Goal: Information Seeking & Learning: Learn about a topic

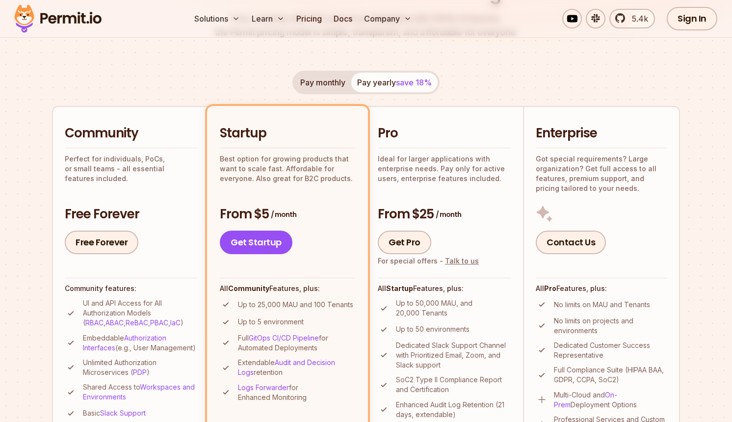
scroll to position [220, 0]
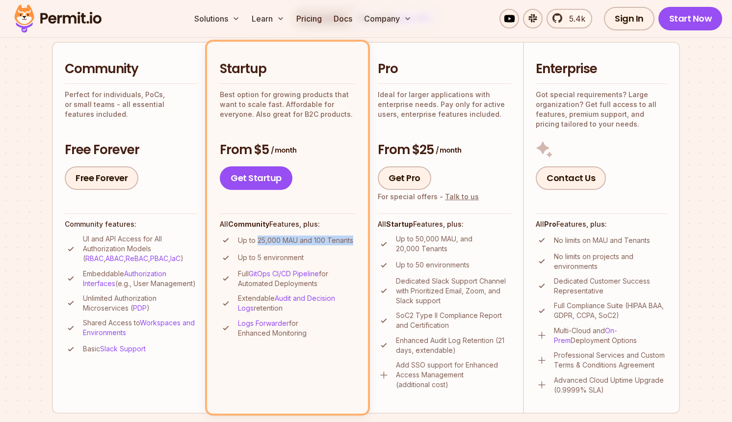
drag, startPoint x: 354, startPoint y: 241, endPoint x: 258, endPoint y: 244, distance: 96.3
click at [258, 244] on li "Up to 25,000 MAU and 100 Tenants" at bounding box center [287, 240] width 135 height 12
click at [258, 244] on p "Up to 25,000 MAU and 100 Tenants" at bounding box center [295, 241] width 115 height 10
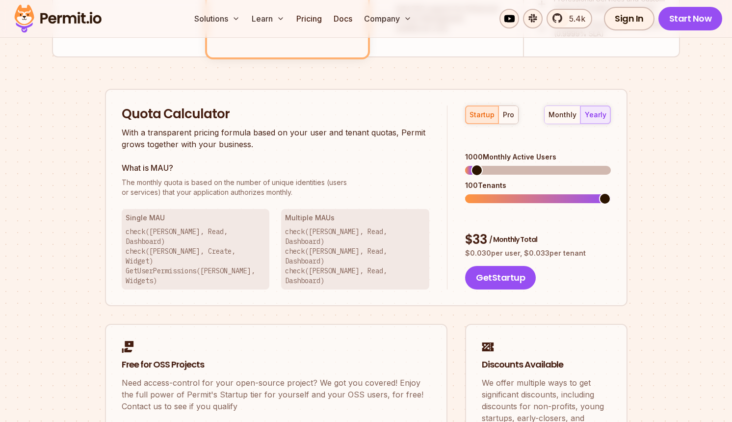
scroll to position [575, 0]
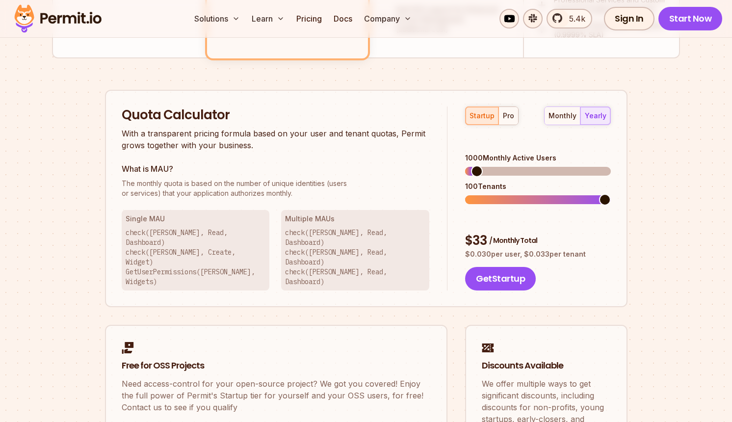
click at [611, 194] on span at bounding box center [605, 200] width 12 height 12
click at [509, 116] on div "pro" at bounding box center [508, 116] width 11 height 10
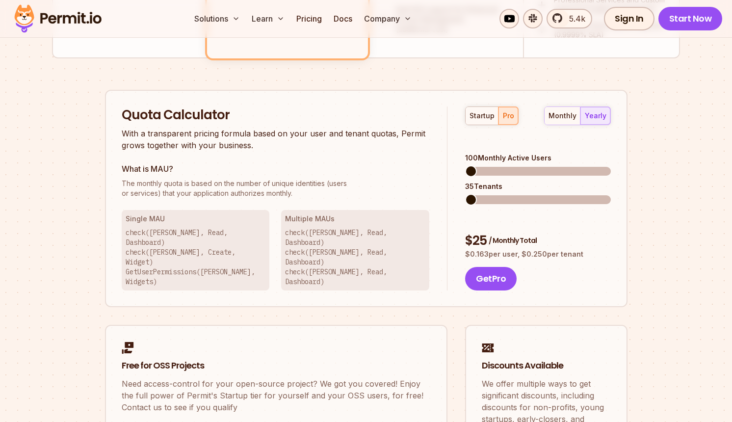
click at [465, 165] on span at bounding box center [471, 171] width 12 height 12
click at [471, 194] on span at bounding box center [477, 200] width 12 height 12
click at [487, 112] on div "startup" at bounding box center [482, 116] width 25 height 10
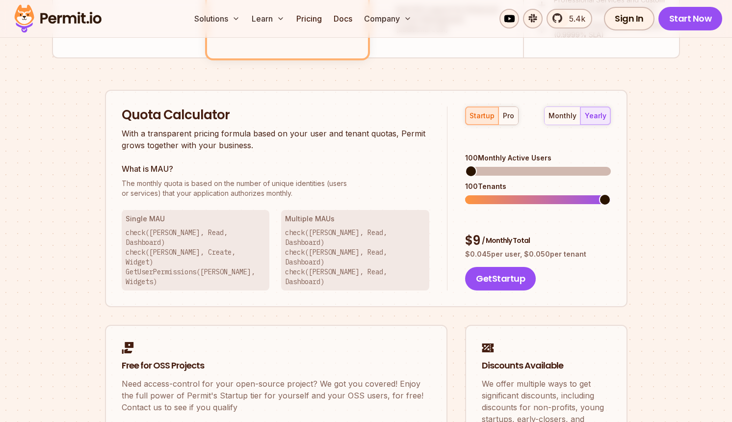
click at [611, 194] on span at bounding box center [605, 200] width 12 height 12
click at [465, 194] on span at bounding box center [471, 200] width 12 height 12
click at [384, 170] on h3 "What is MAU?" at bounding box center [276, 169] width 308 height 12
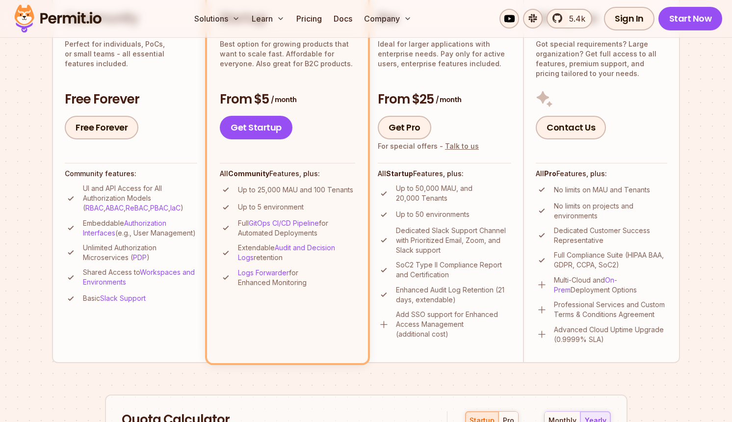
scroll to position [271, 0]
click at [379, 326] on img at bounding box center [384, 324] width 12 height 12
click at [381, 326] on img at bounding box center [384, 324] width 12 height 12
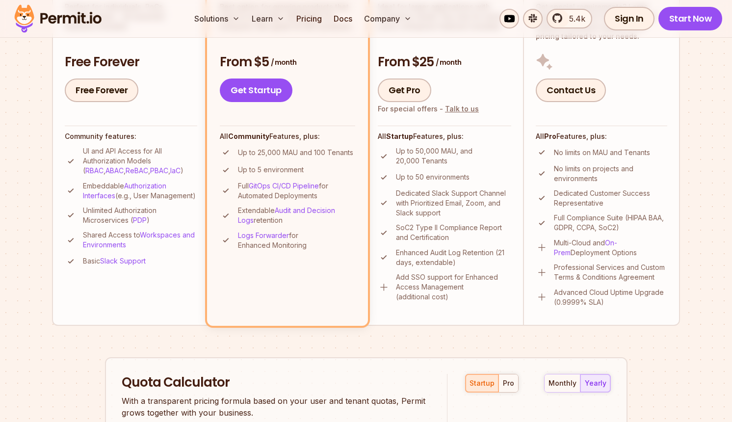
scroll to position [310, 0]
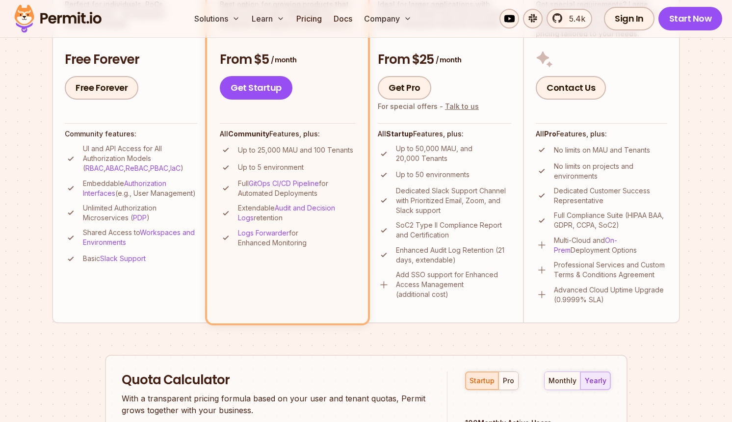
click at [407, 73] on div "From $25 / month Get Pro For special offers - Talk to us" at bounding box center [445, 75] width 134 height 49
click at [407, 84] on link "Get Pro" at bounding box center [405, 88] width 54 height 24
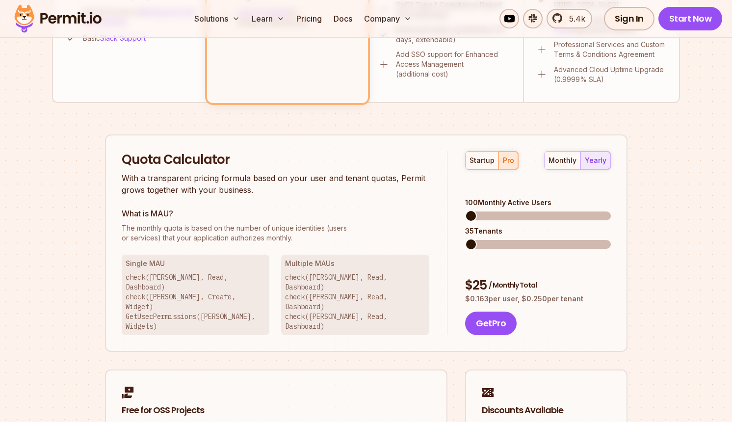
scroll to position [524, 0]
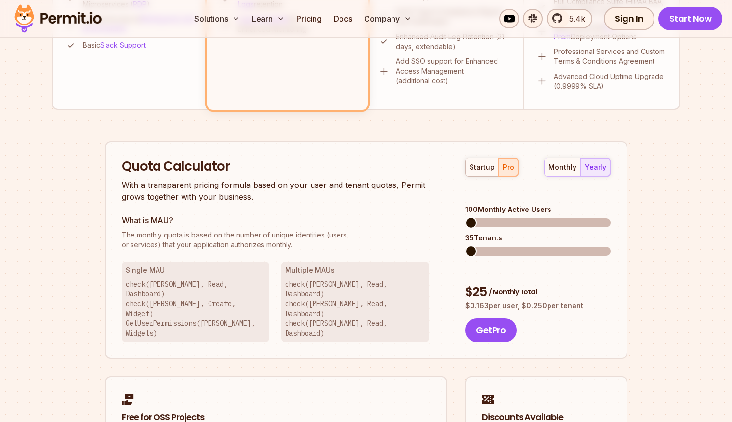
click at [471, 205] on div "100 Monthly Active Users" at bounding box center [537, 216] width 145 height 23
click at [465, 217] on span at bounding box center [471, 223] width 12 height 12
click at [473, 245] on span at bounding box center [479, 251] width 12 height 12
click at [465, 245] on span at bounding box center [471, 251] width 12 height 12
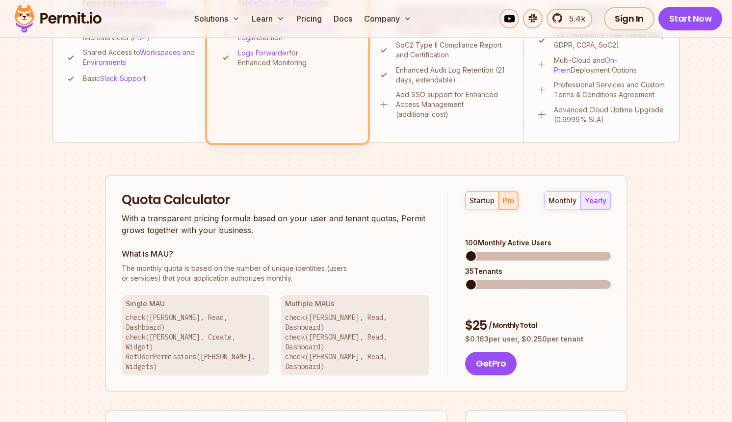
scroll to position [495, 0]
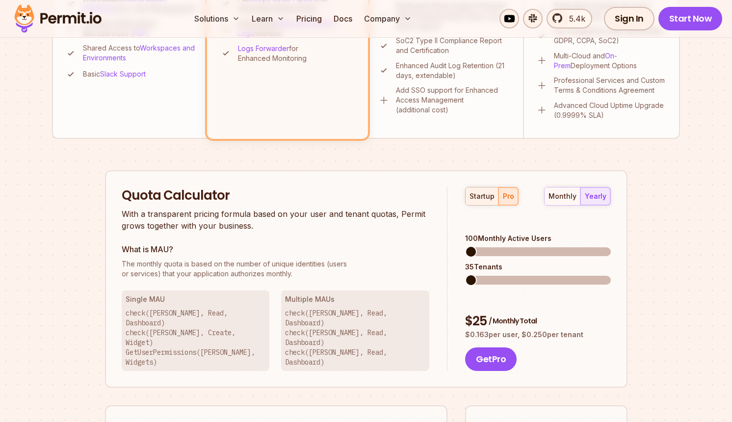
click at [480, 197] on div "startup" at bounding box center [482, 196] width 25 height 10
click at [465, 274] on span at bounding box center [471, 280] width 12 height 12
click at [418, 269] on p "The monthly quota is based on the number of unique identities (users or service…" at bounding box center [276, 269] width 308 height 20
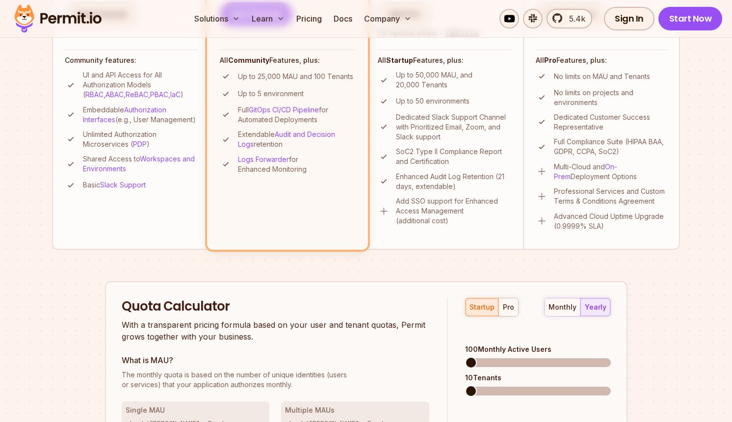
scroll to position [394, 0]
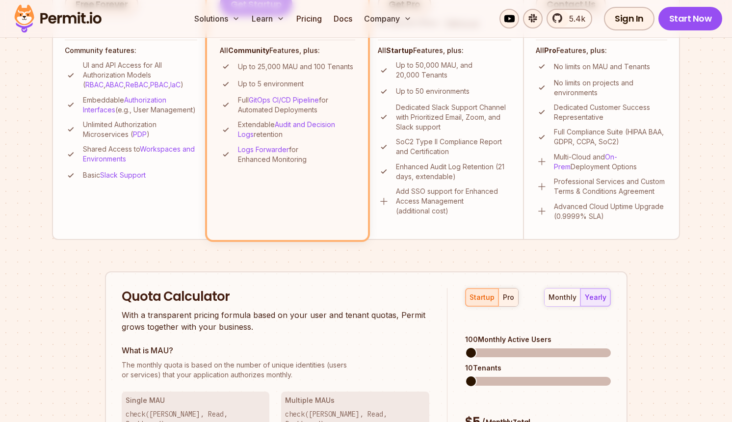
click at [513, 299] on div "pro" at bounding box center [508, 298] width 11 height 10
click at [611, 376] on span at bounding box center [605, 382] width 12 height 12
click at [465, 347] on span at bounding box center [471, 353] width 12 height 12
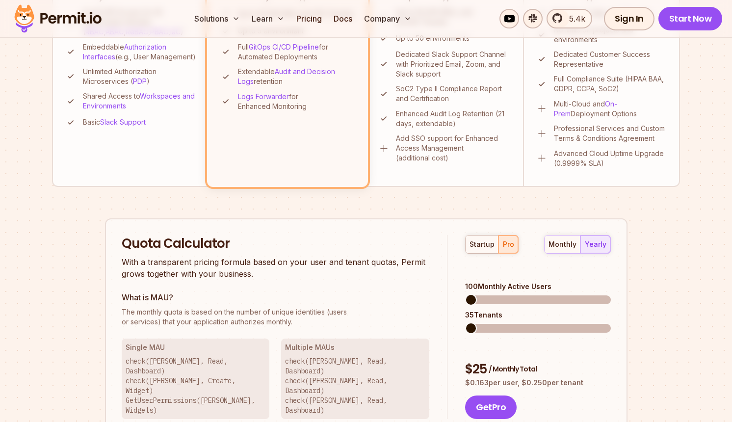
scroll to position [445, 0]
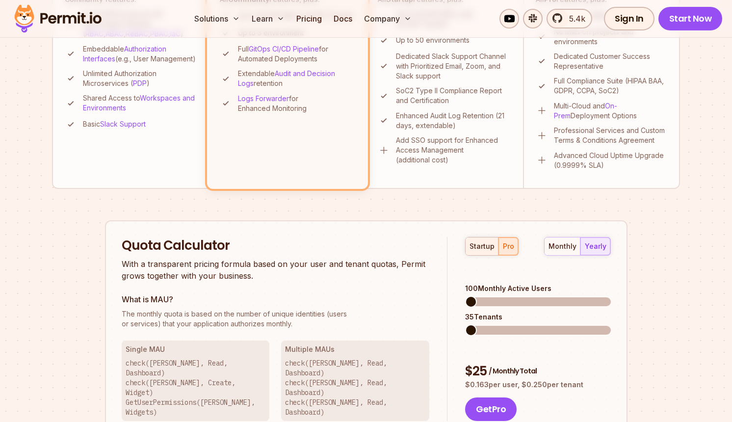
click at [486, 250] on div "startup" at bounding box center [482, 247] width 25 height 10
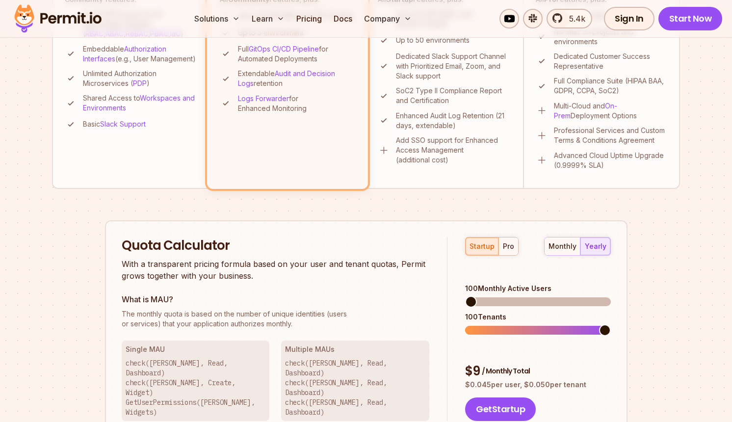
click at [611, 324] on span at bounding box center [605, 330] width 12 height 12
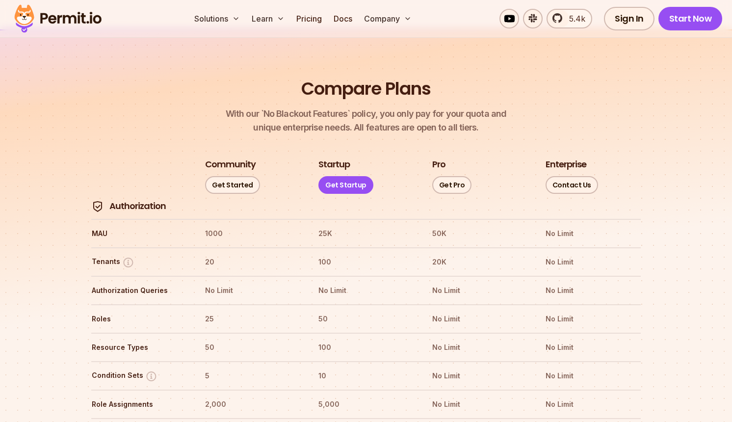
scroll to position [1059, 0]
click at [122, 256] on img at bounding box center [128, 262] width 12 height 12
click at [126, 256] on img at bounding box center [128, 262] width 12 height 12
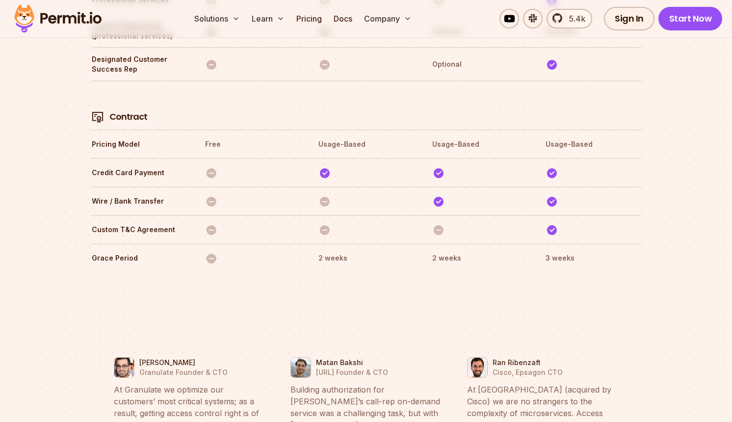
scroll to position [0, 0]
